Goal: Task Accomplishment & Management: Use online tool/utility

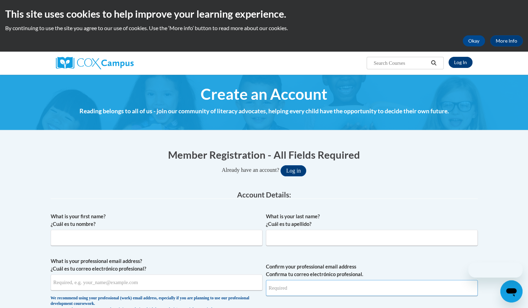
type input "nelsonamy@aasd.k12.wi.us"
click at [458, 62] on link "Log In" at bounding box center [460, 62] width 24 height 11
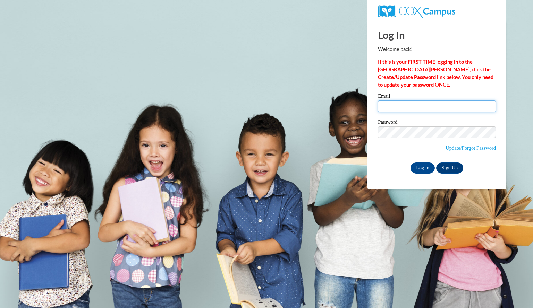
drag, startPoint x: 412, startPoint y: 105, endPoint x: 413, endPoint y: 111, distance: 6.4
click at [412, 105] on input "Email" at bounding box center [437, 107] width 118 height 12
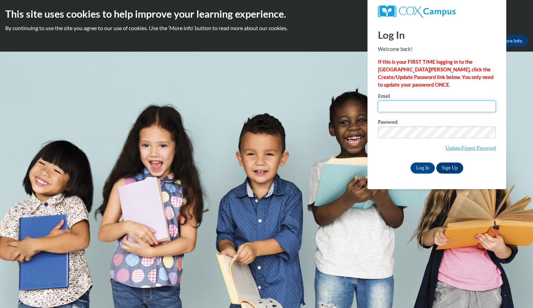
type input "nelsonamy@aasd.k12.wi.us"
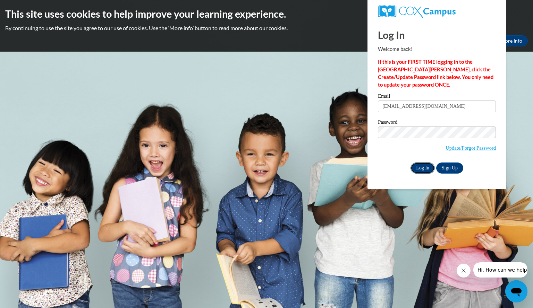
click at [419, 166] on input "Log In" at bounding box center [422, 168] width 24 height 11
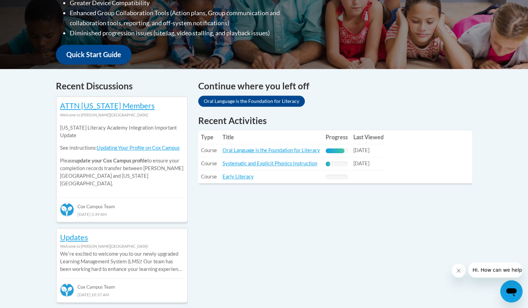
scroll to position [347, 0]
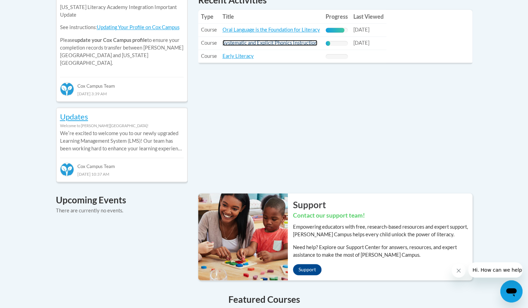
click at [242, 46] on link "Systematic and Explicit Phonics Instruction" at bounding box center [269, 43] width 95 height 6
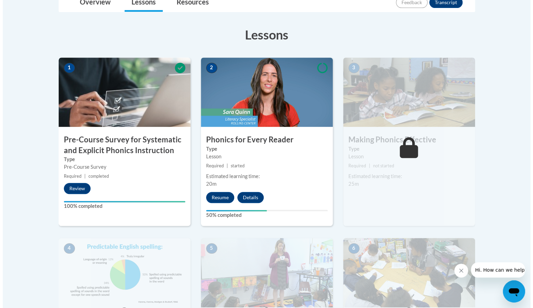
scroll to position [173, 0]
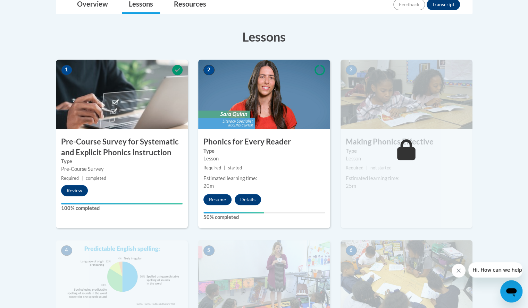
click at [358, 157] on div "Lesson" at bounding box center [406, 159] width 121 height 8
click at [216, 197] on button "Resume" at bounding box center [217, 199] width 28 height 11
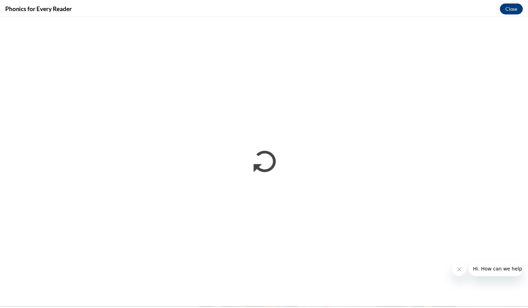
scroll to position [0, 0]
drag, startPoint x: 515, startPoint y: 9, endPoint x: 516, endPoint y: 13, distance: 4.4
click at [516, 9] on button "Close" at bounding box center [515, 7] width 23 height 11
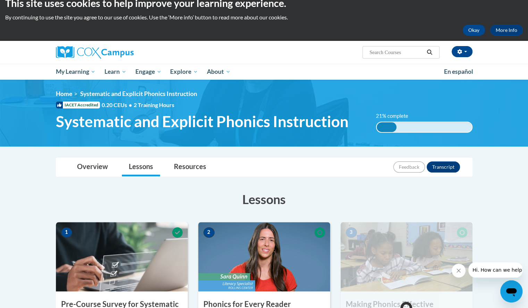
scroll to position [69, 0]
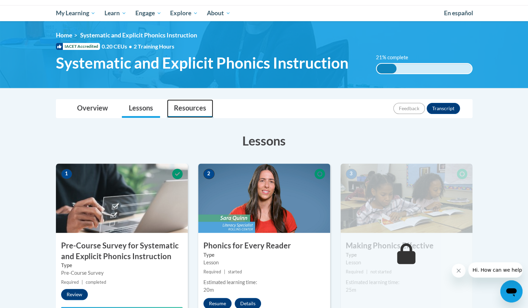
click at [185, 110] on link "Resources" at bounding box center [190, 109] width 46 height 18
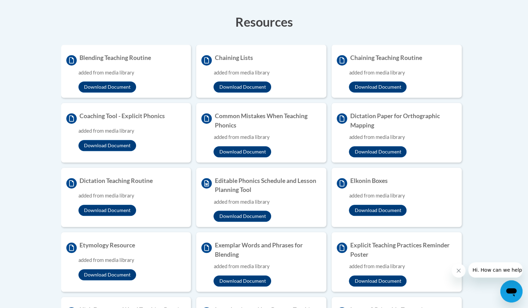
scroll to position [208, 0]
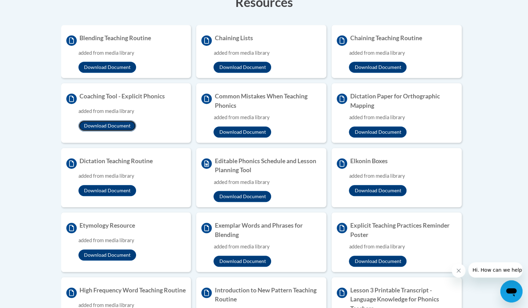
click at [110, 124] on button "Download Document" at bounding box center [107, 125] width 58 height 11
